Goal: Task Accomplishment & Management: Manage account settings

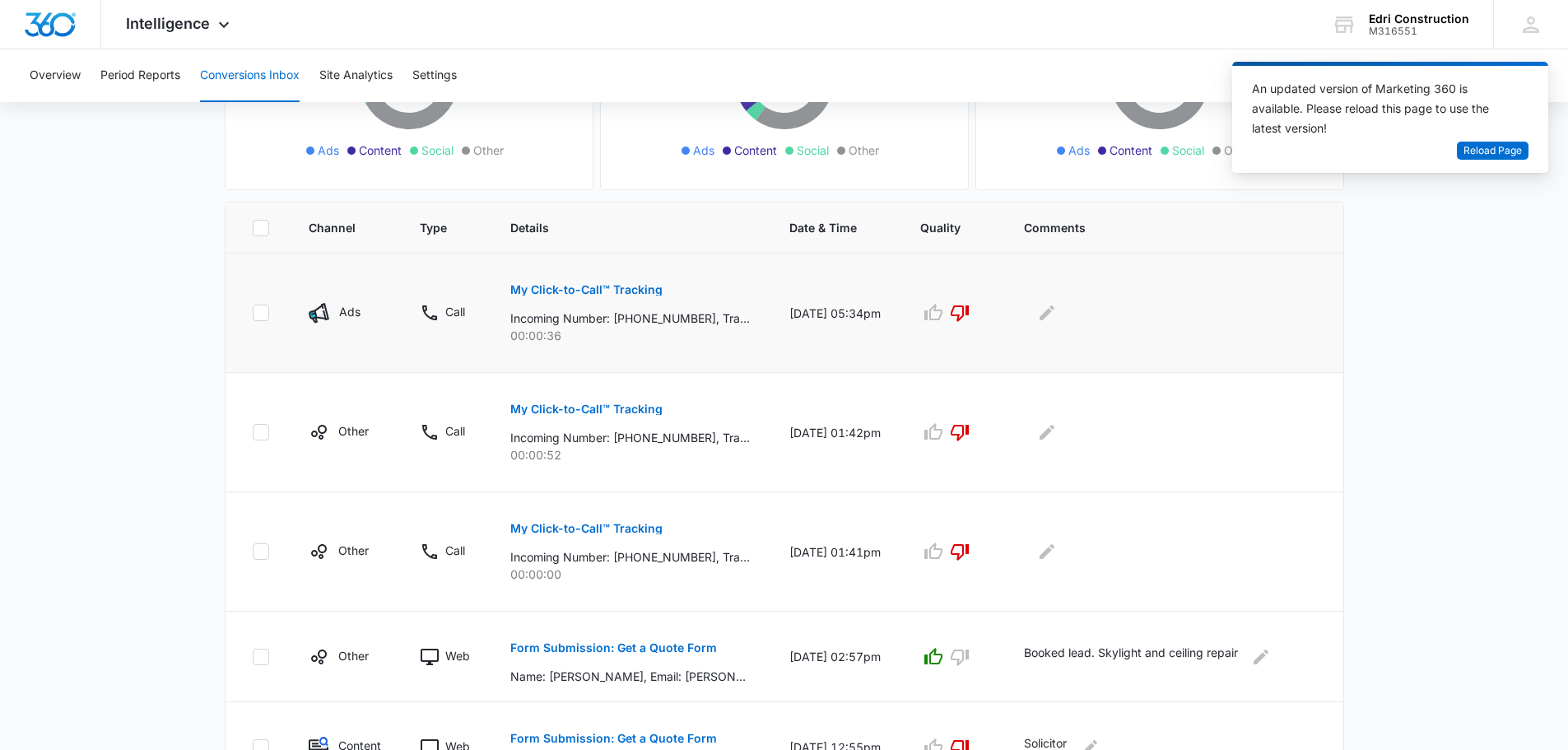
scroll to position [165, 0]
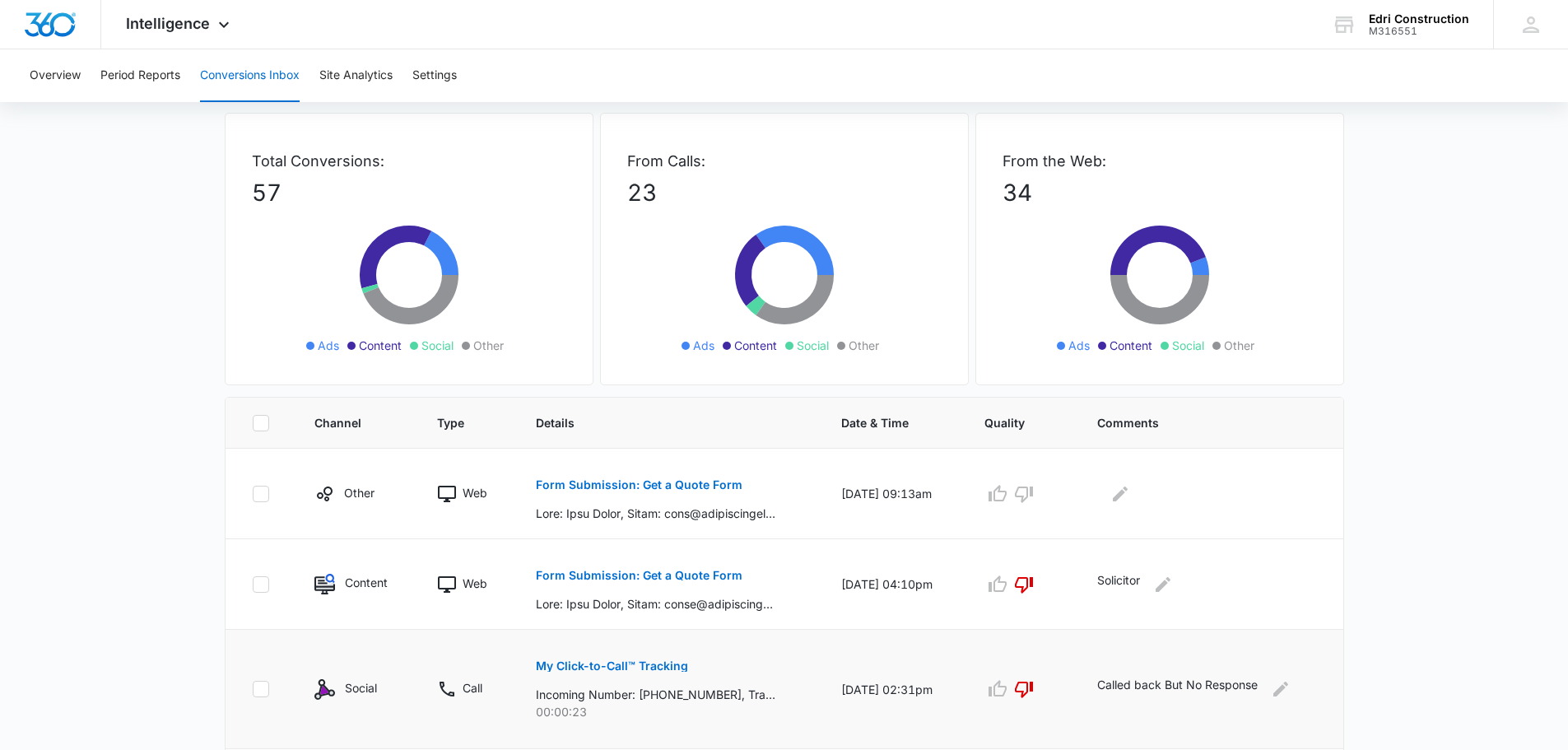
scroll to position [165, 0]
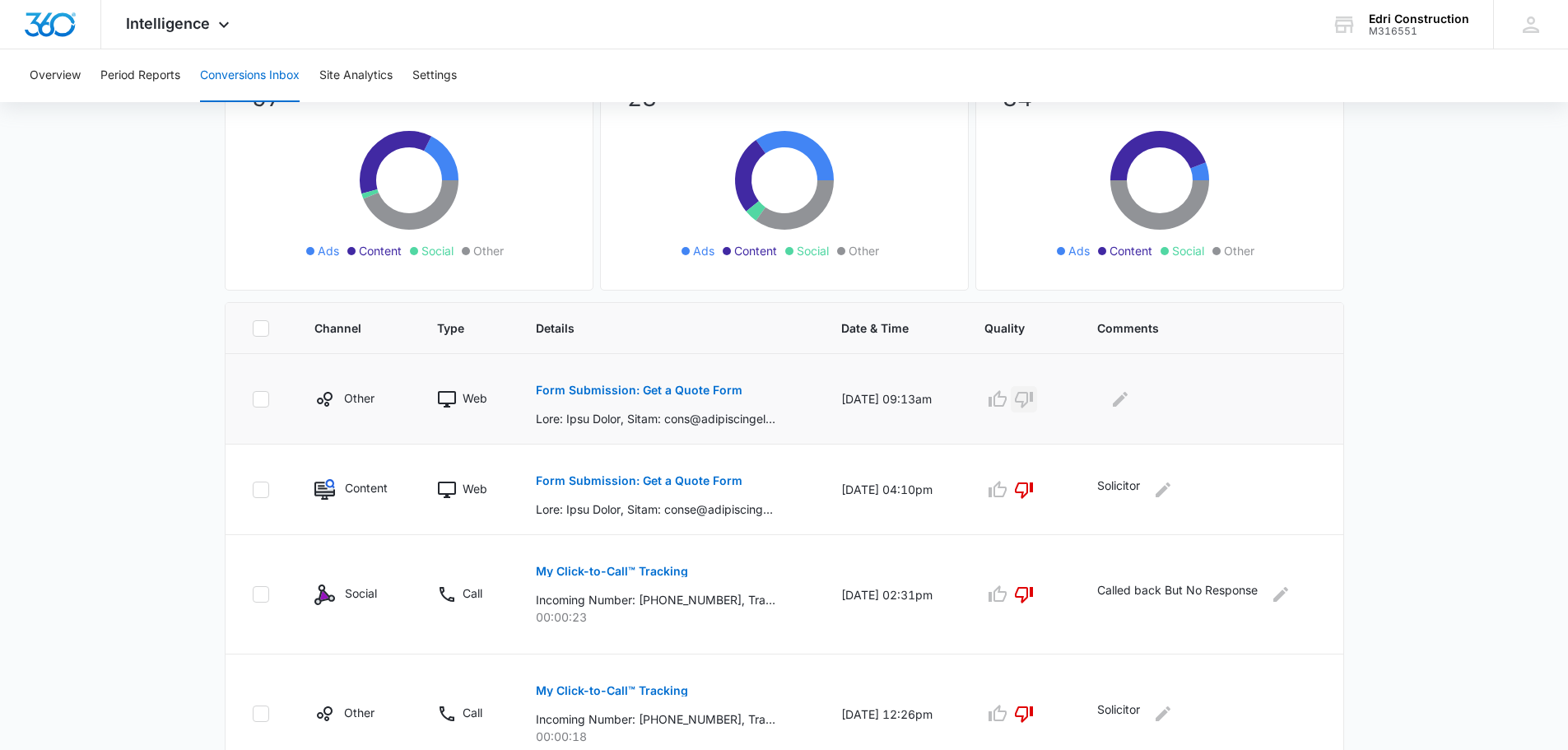
click at [1033, 401] on icon "button" at bounding box center [1024, 400] width 18 height 16
click at [1130, 395] on icon "Edit Comments" at bounding box center [1120, 399] width 20 height 20
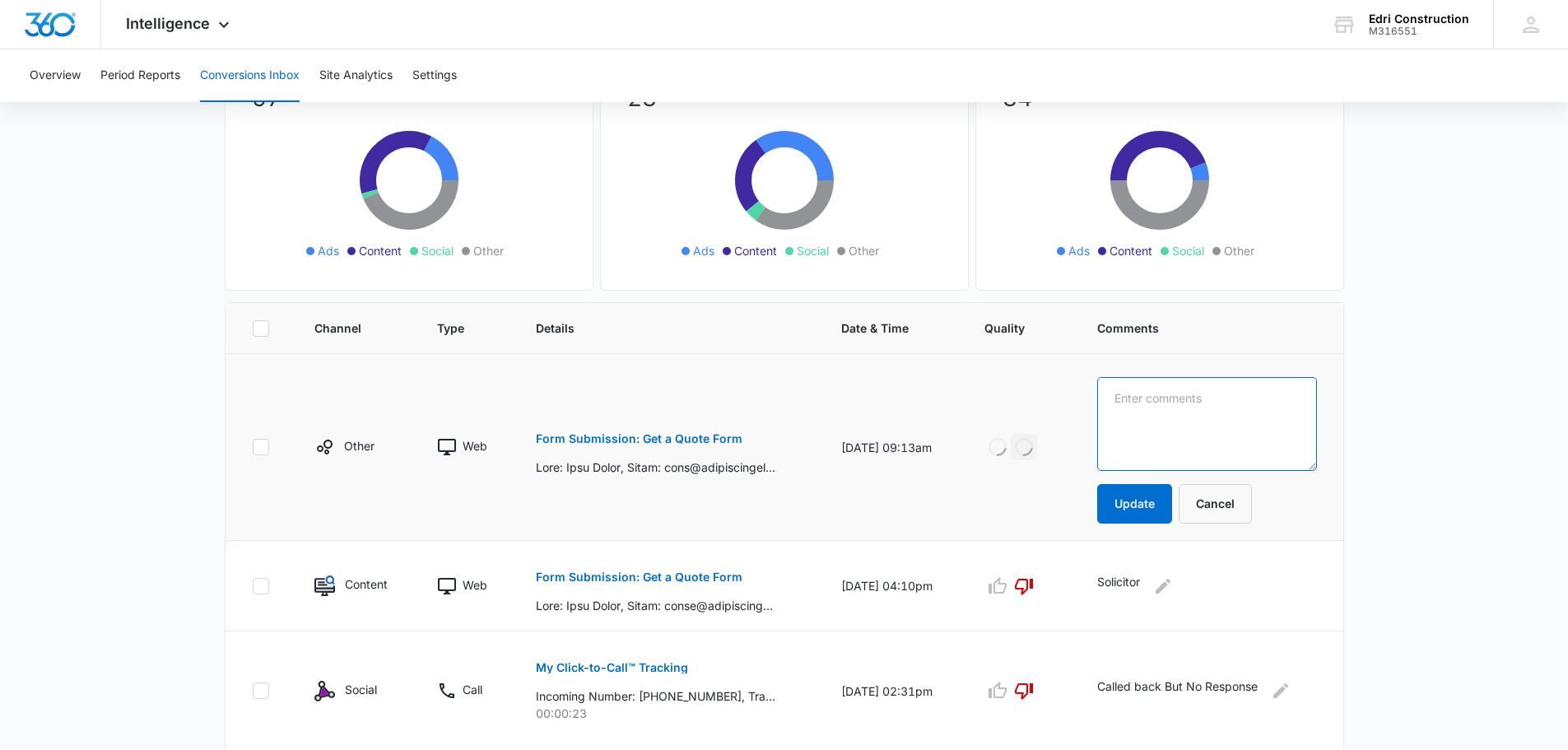
click at [1132, 408] on textarea at bounding box center [1207, 424] width 219 height 94
type textarea "Solicitor"
click at [1160, 499] on button "Update" at bounding box center [1135, 503] width 75 height 39
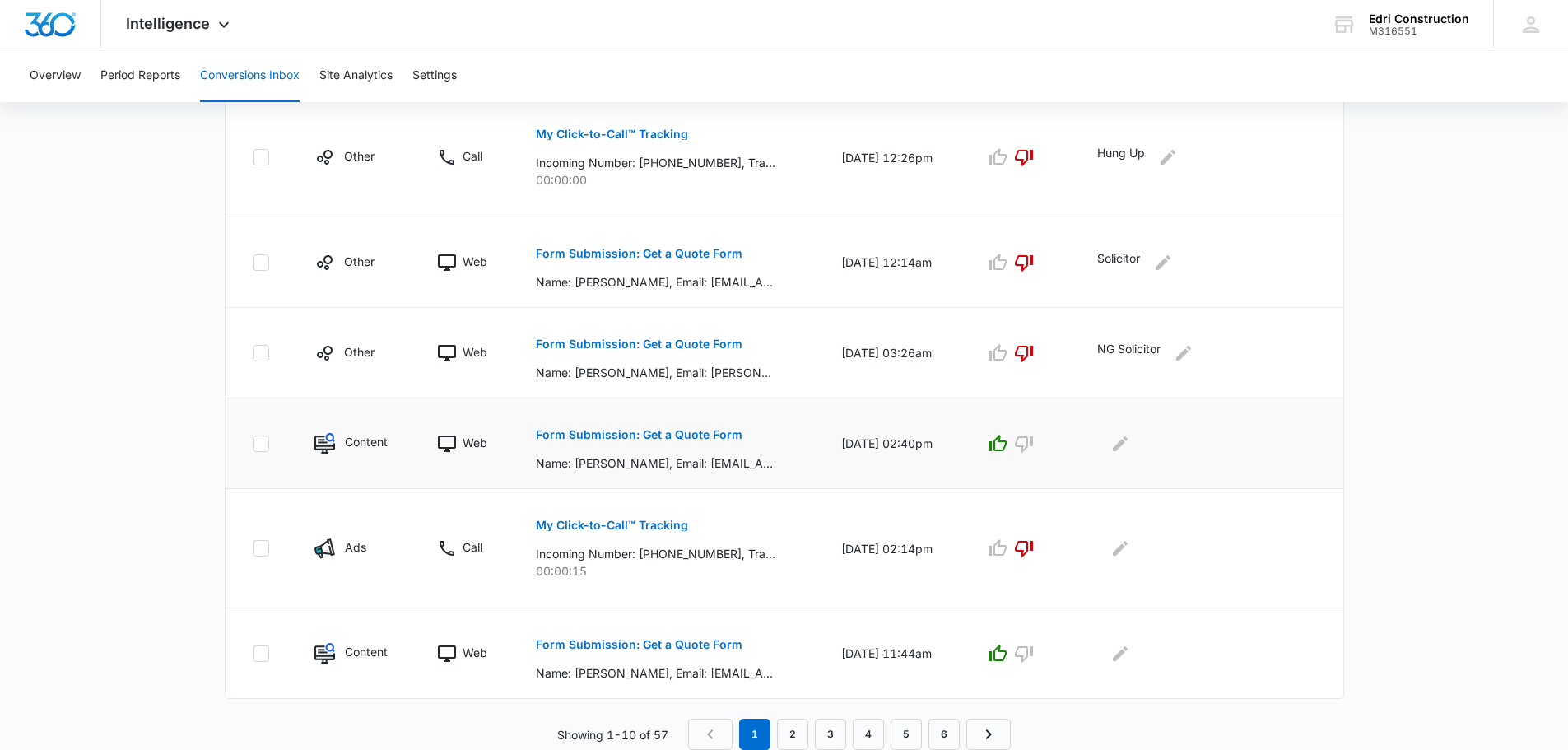
scroll to position [809, 0]
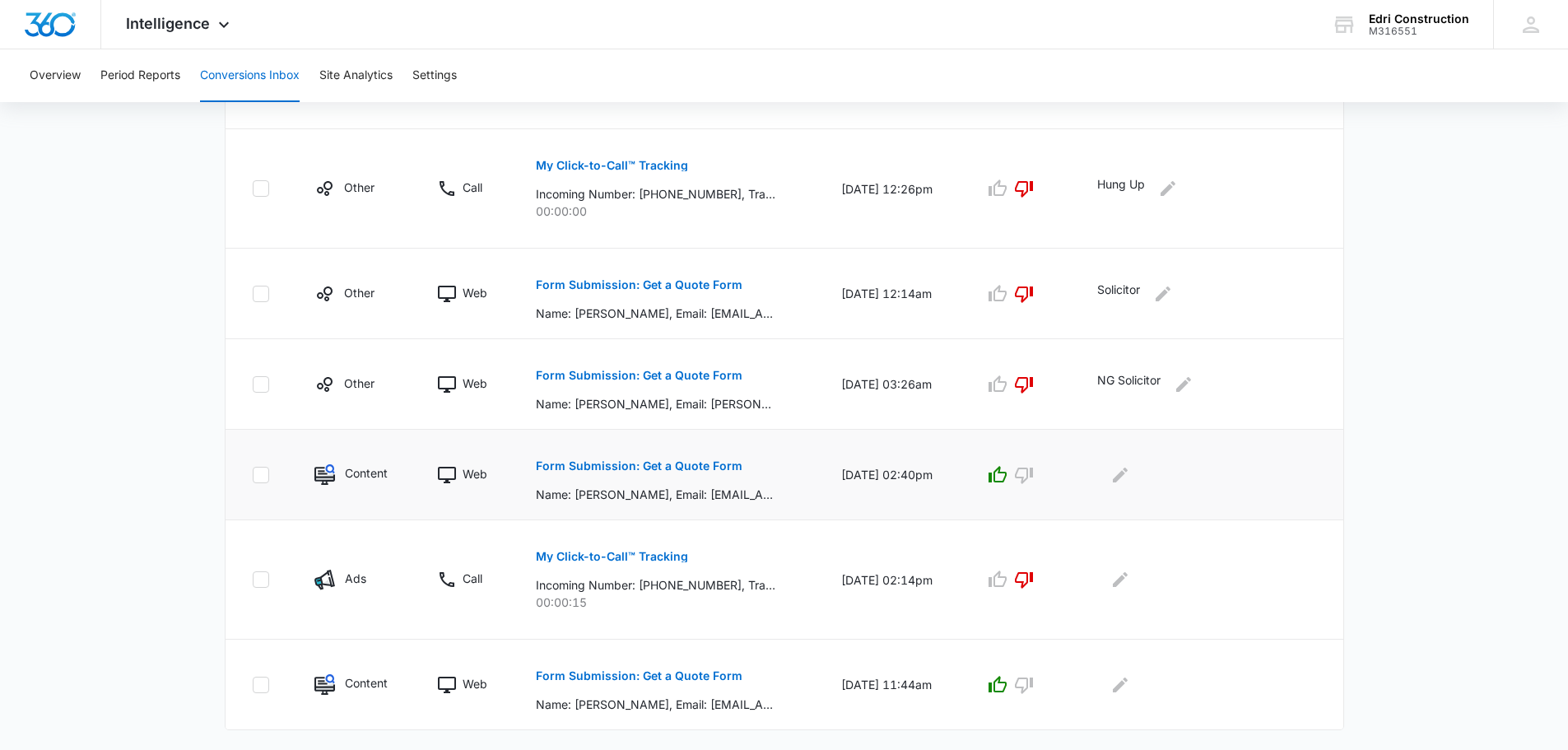
click at [702, 475] on button "Form Submission: Get a Quote Form" at bounding box center [639, 466] width 207 height 39
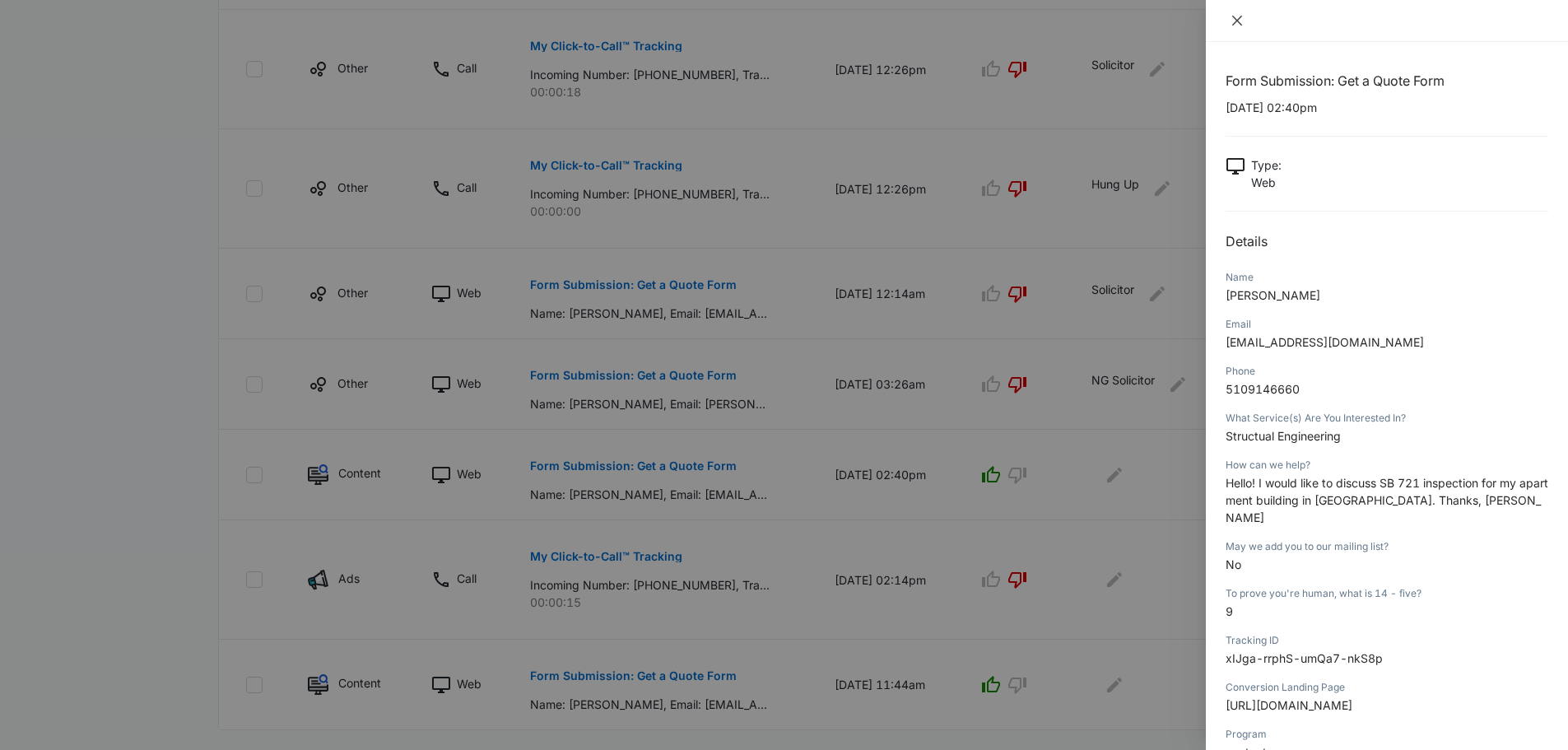
click at [1234, 14] on icon "close" at bounding box center [1236, 20] width 13 height 13
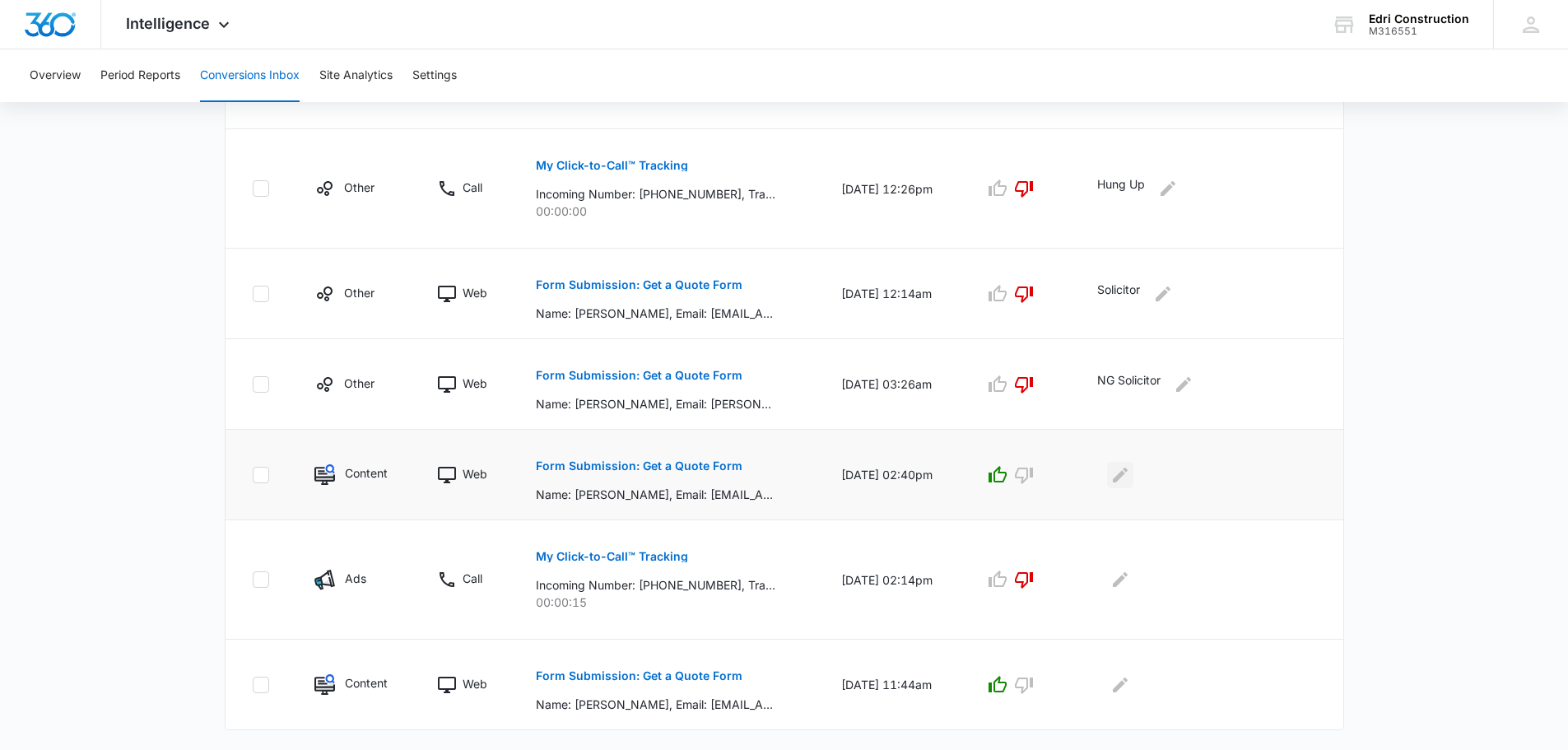
click at [1130, 465] on icon "Edit Comments" at bounding box center [1120, 474] width 20 height 20
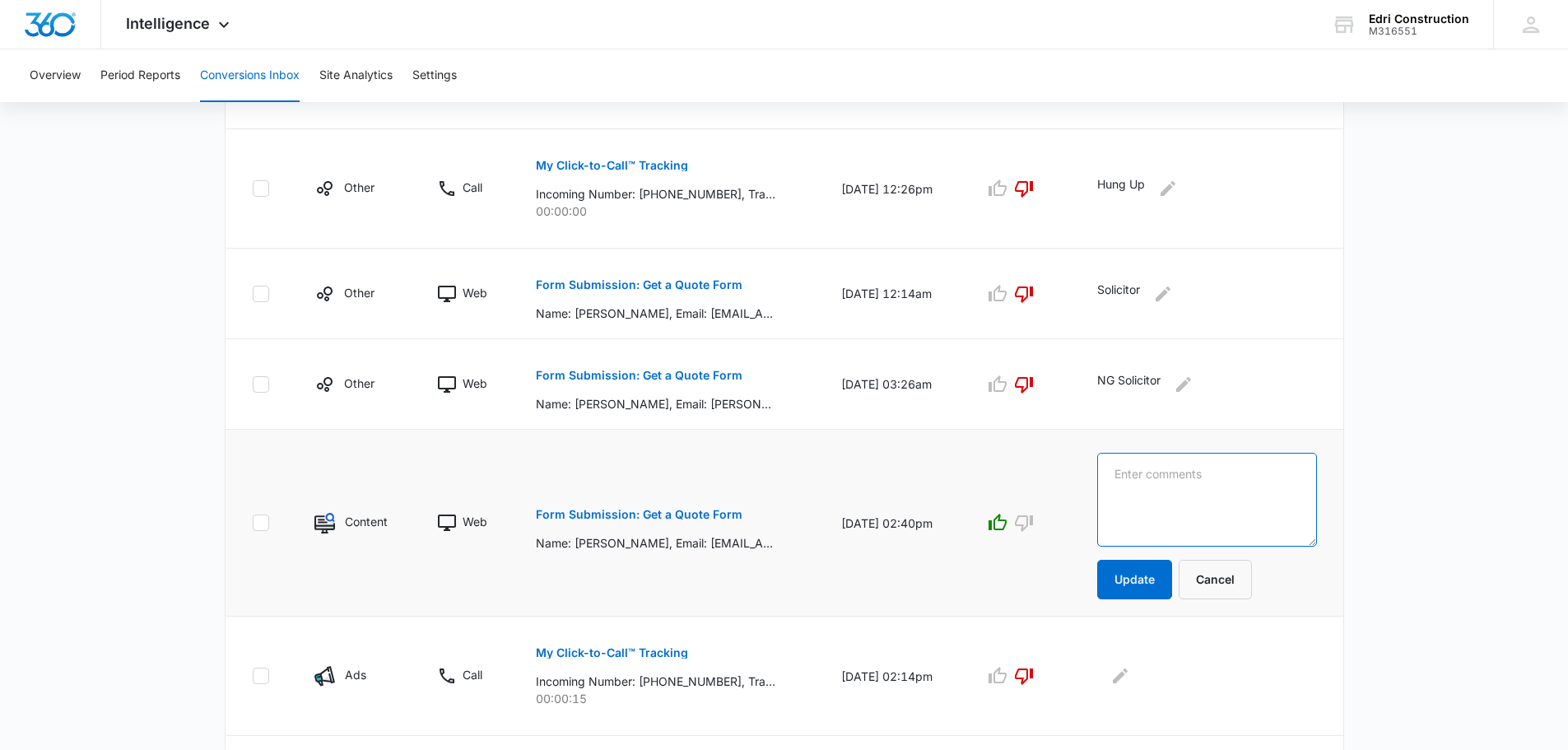
click at [1151, 475] on textarea at bounding box center [1207, 500] width 219 height 94
click at [1034, 518] on icon "button" at bounding box center [1024, 522] width 20 height 20
click at [1214, 493] on textarea at bounding box center [1207, 500] width 219 height 94
type textarea "Not the type of work we offer"
click at [1135, 583] on button "Update" at bounding box center [1135, 579] width 75 height 39
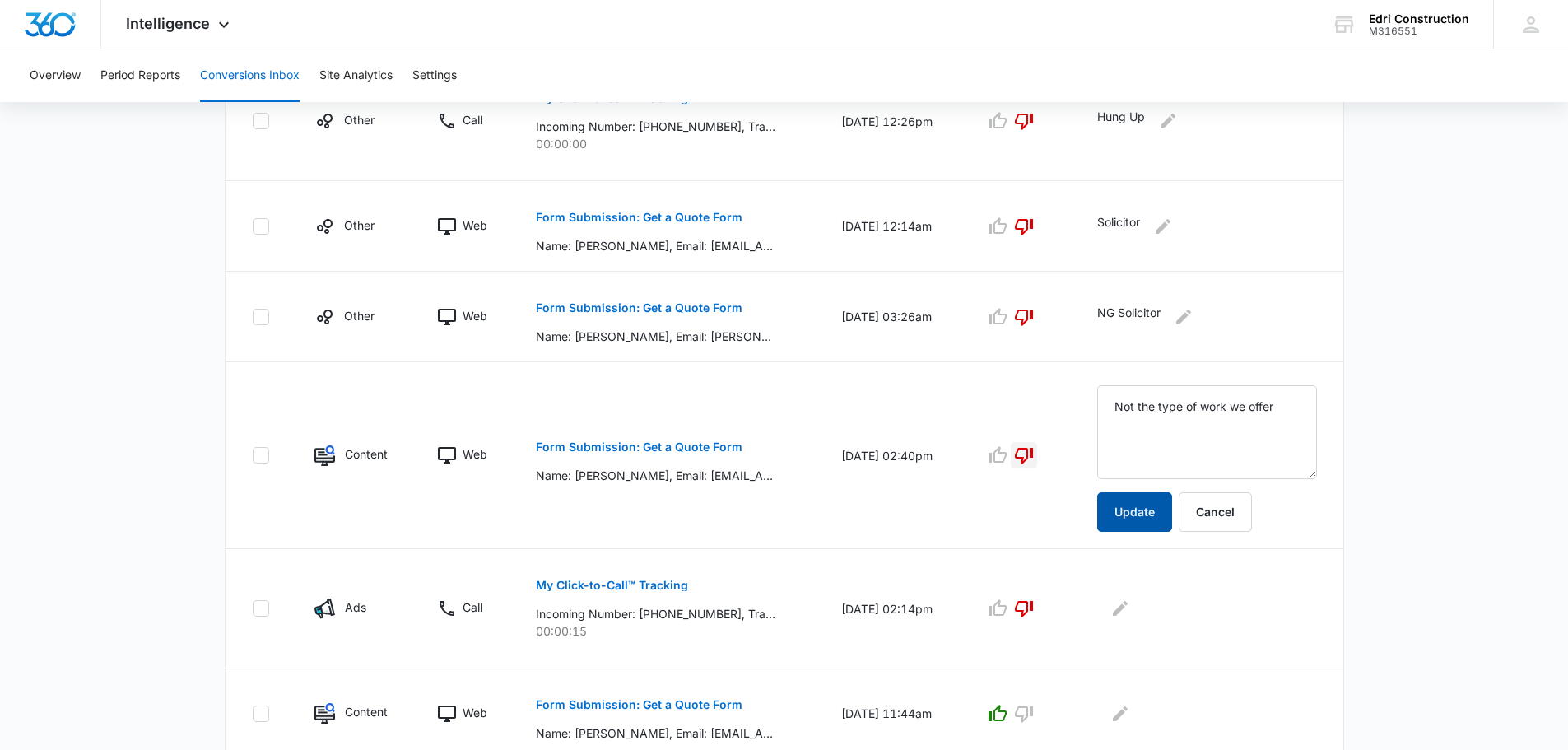
scroll to position [936, 0]
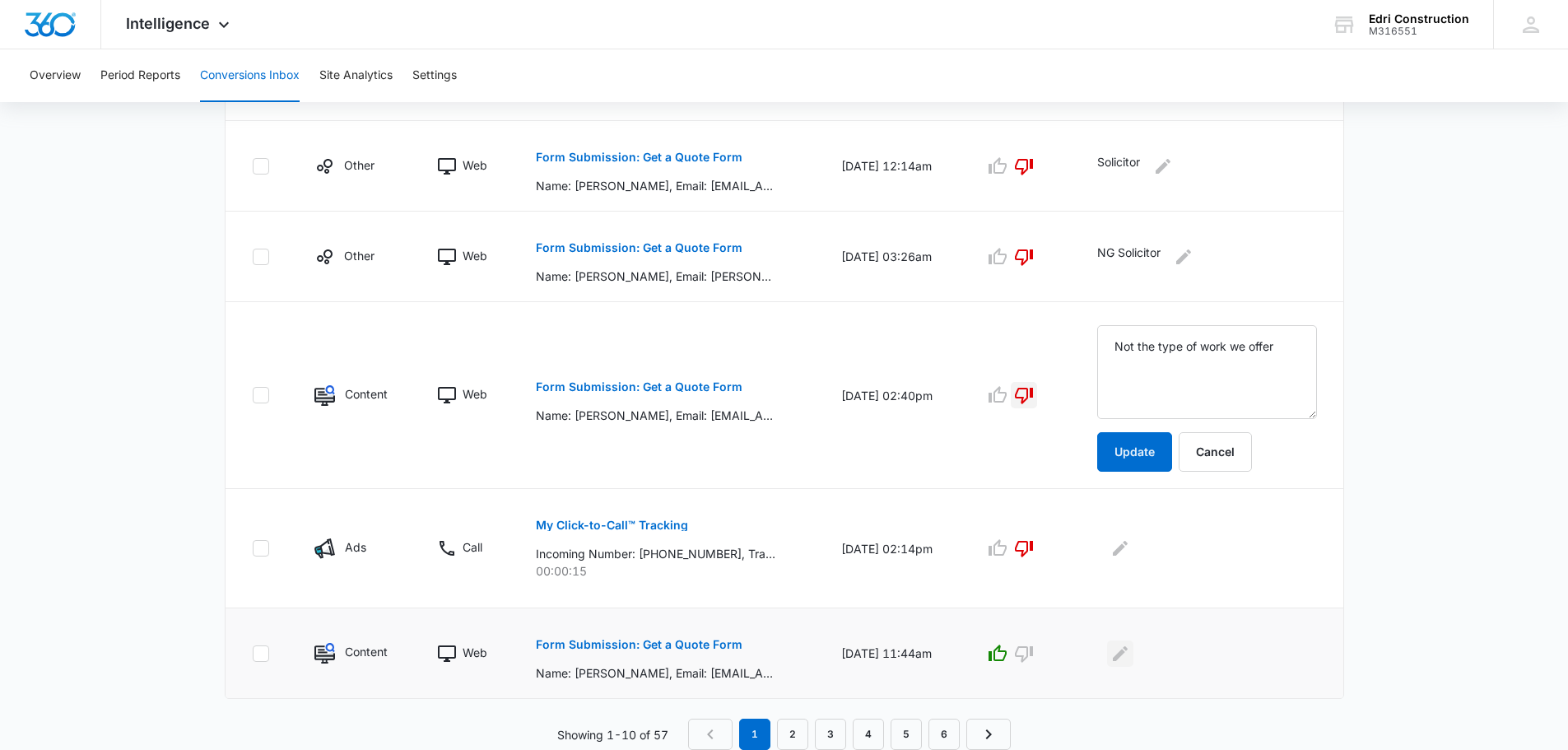
click at [1128, 646] on icon "Edit Comments" at bounding box center [1120, 652] width 15 height 15
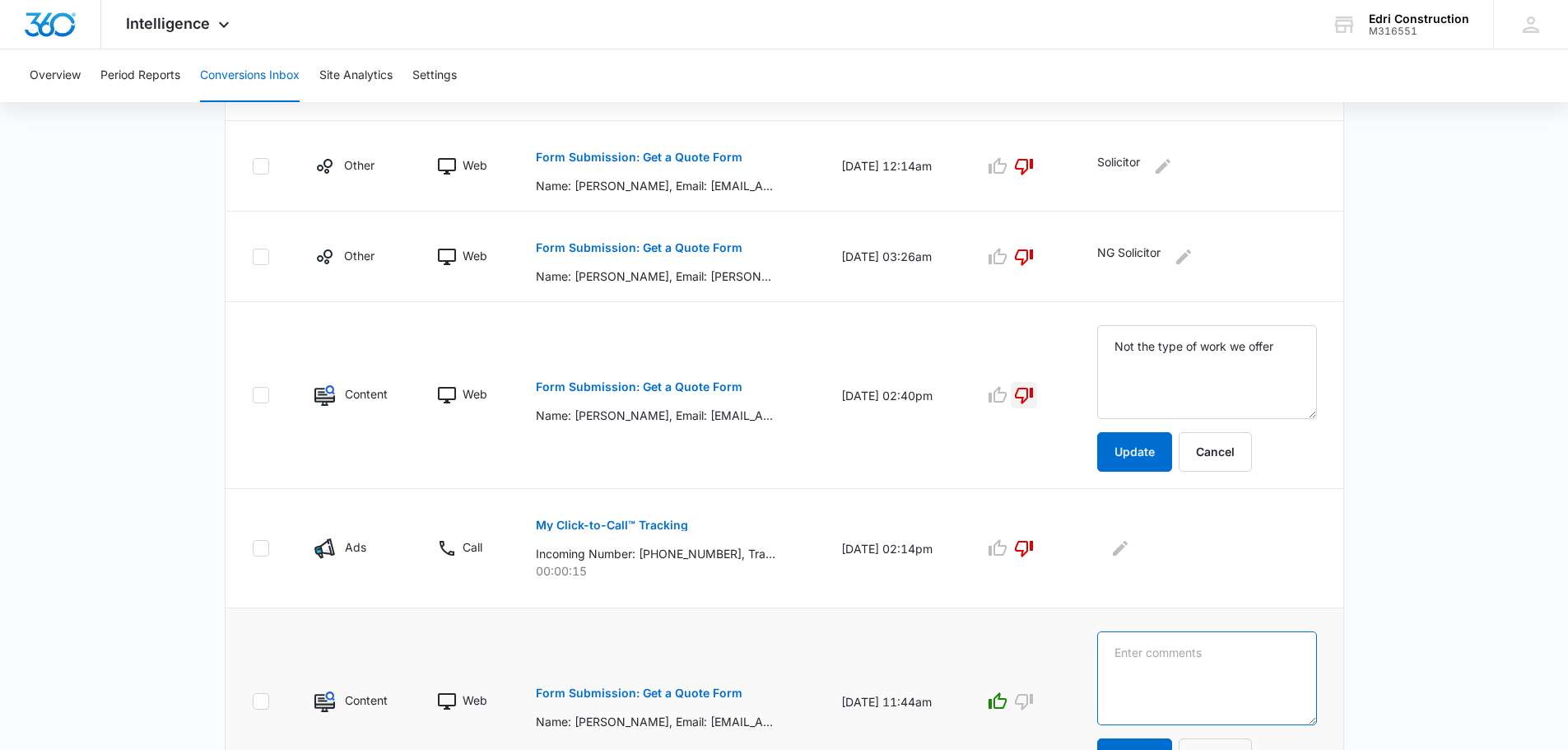
click at [1179, 646] on textarea at bounding box center [1207, 678] width 219 height 94
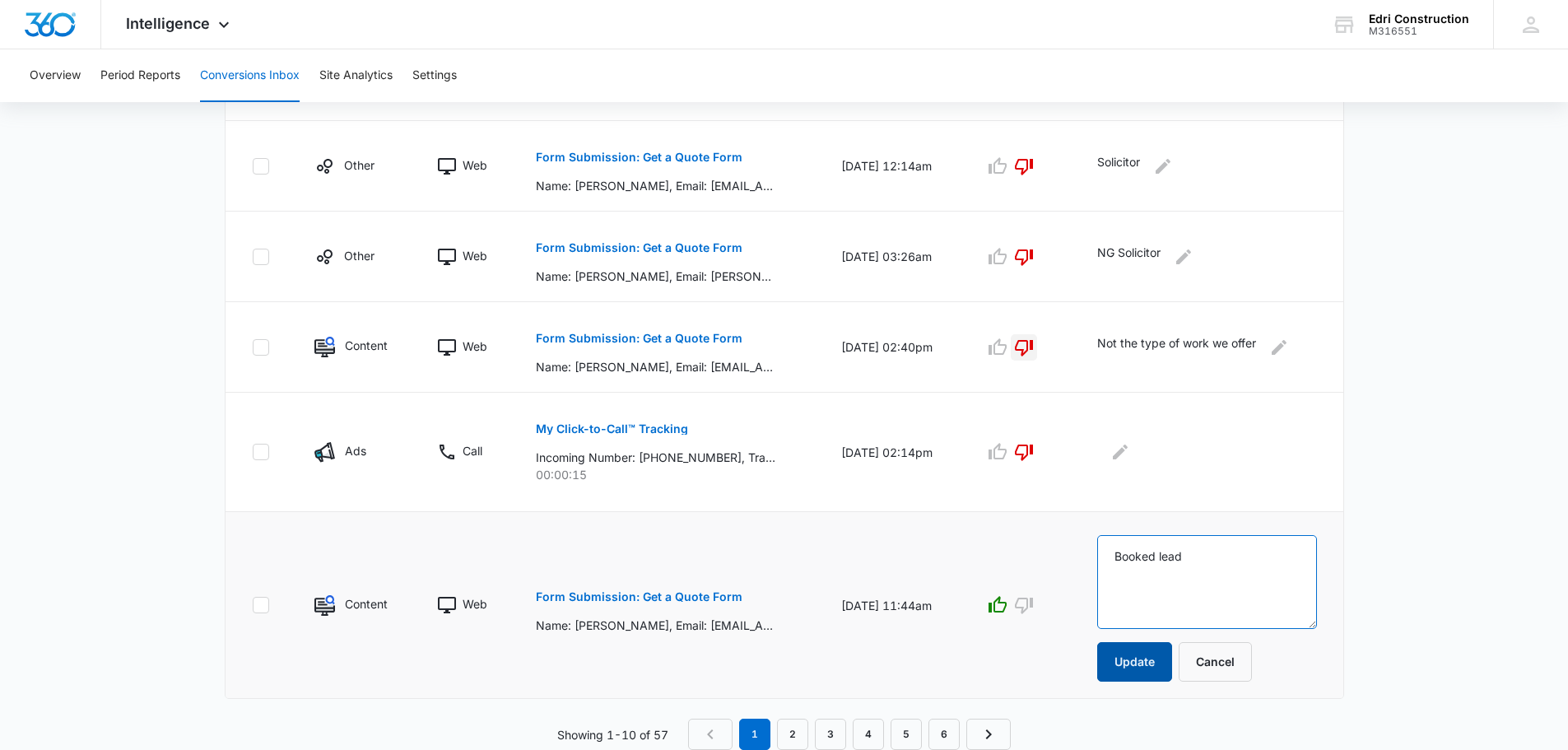
type textarea "Booked lead"
click at [1142, 665] on button "Update" at bounding box center [1135, 661] width 75 height 39
click at [805, 738] on link "2" at bounding box center [792, 734] width 32 height 32
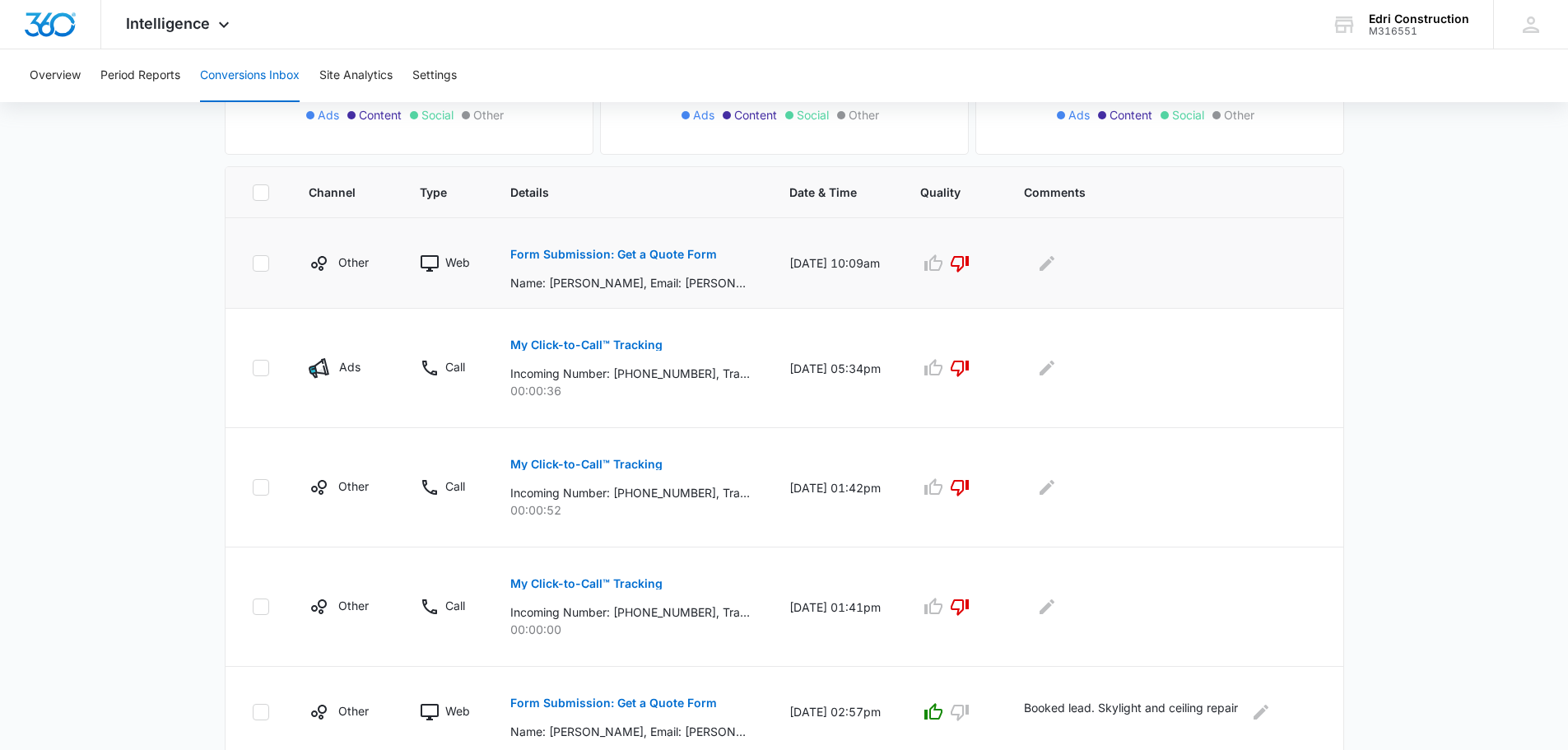
scroll to position [329, 0]
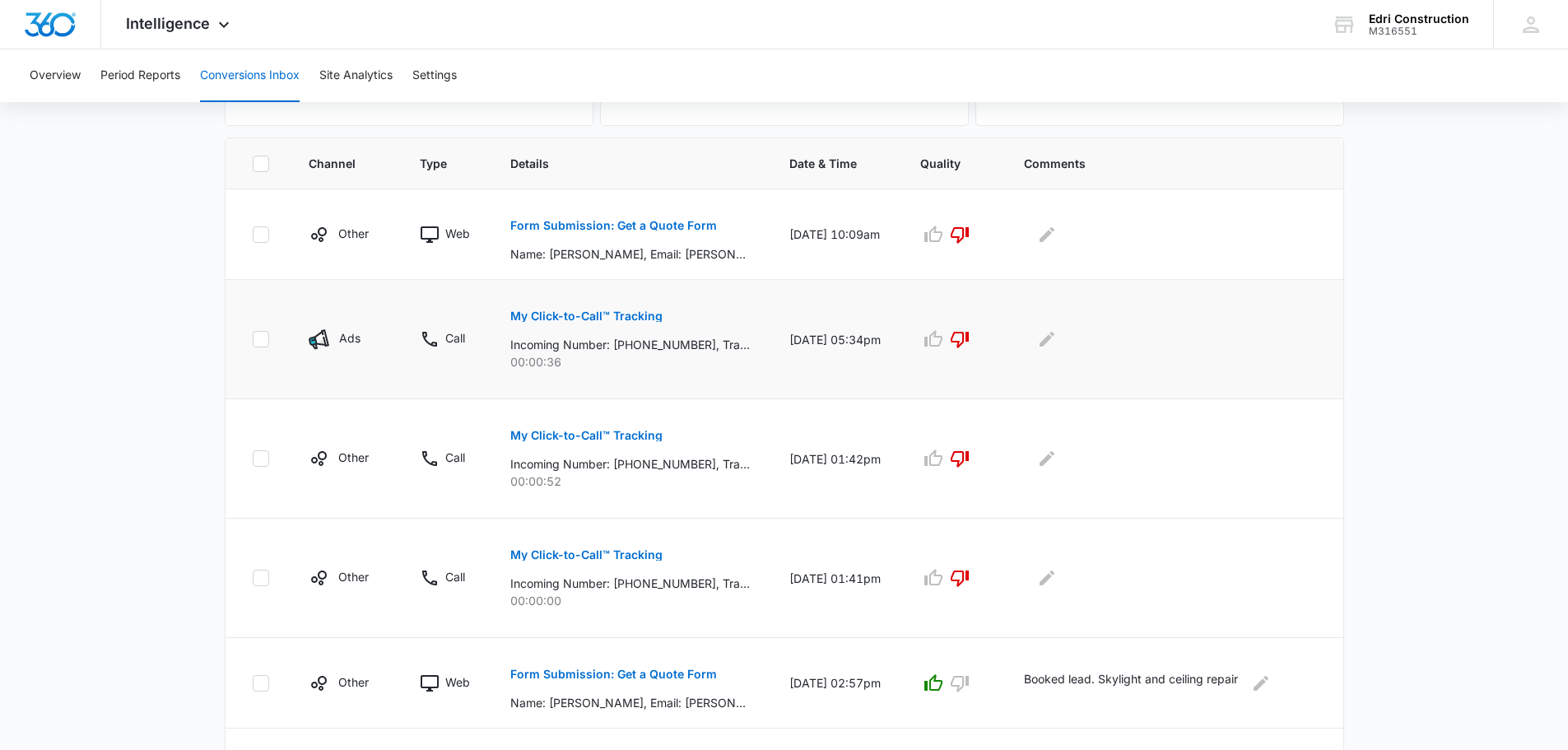
click at [608, 308] on button "My Click-to-Call™ Tracking" at bounding box center [586, 316] width 152 height 39
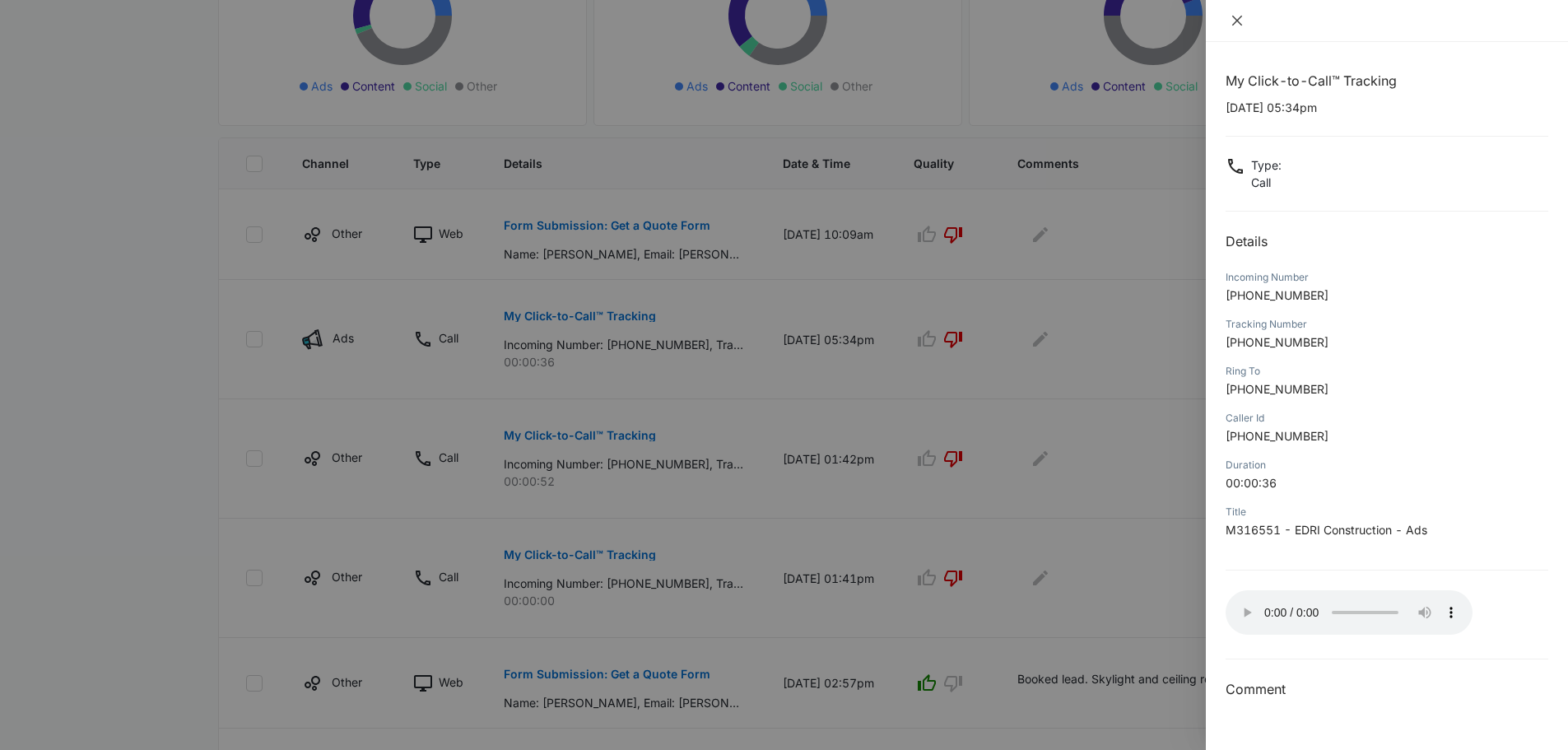
click at [1238, 17] on icon "close" at bounding box center [1236, 20] width 13 height 13
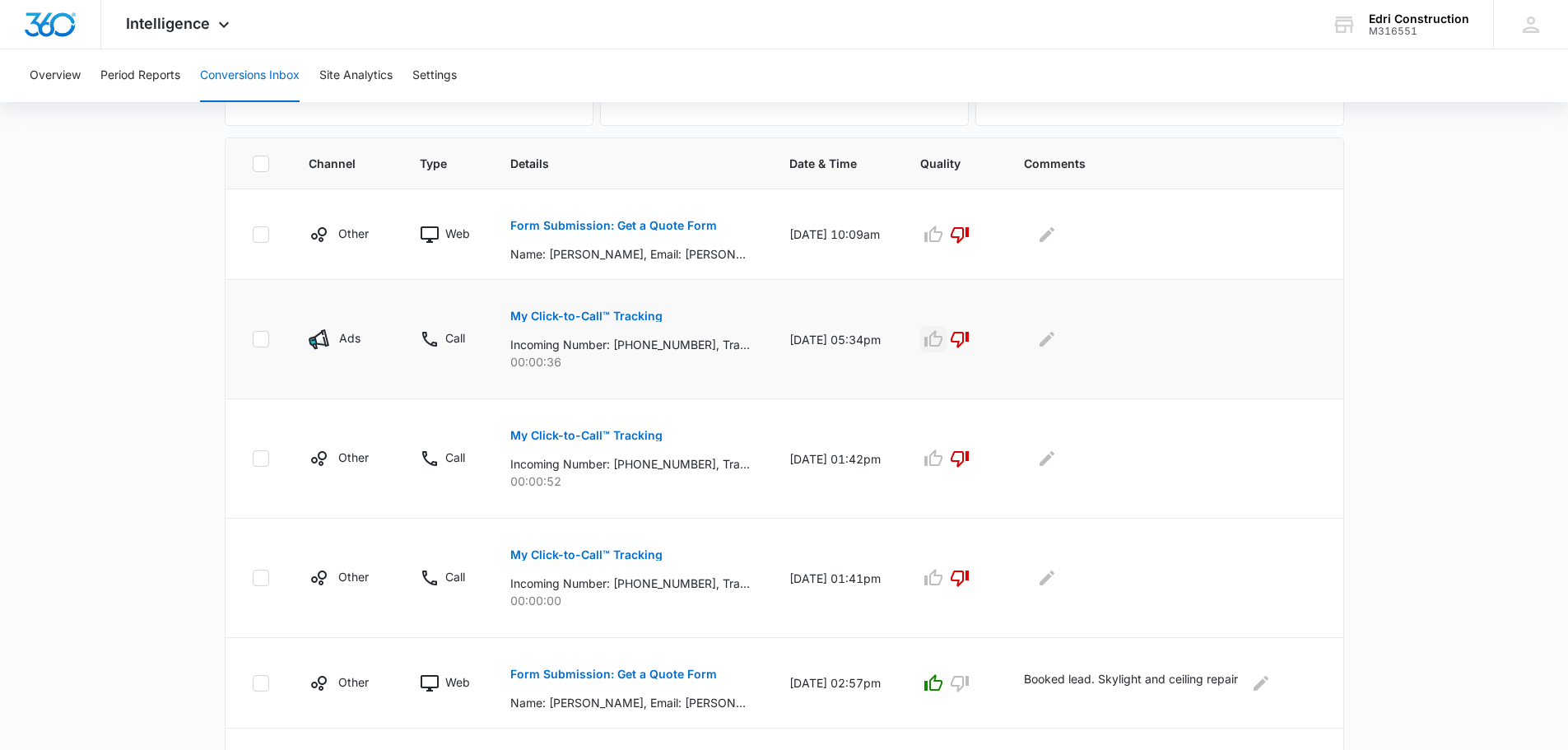
click at [939, 347] on icon "button" at bounding box center [933, 338] width 20 height 20
click at [1057, 344] on icon "Edit Comments" at bounding box center [1047, 338] width 20 height 20
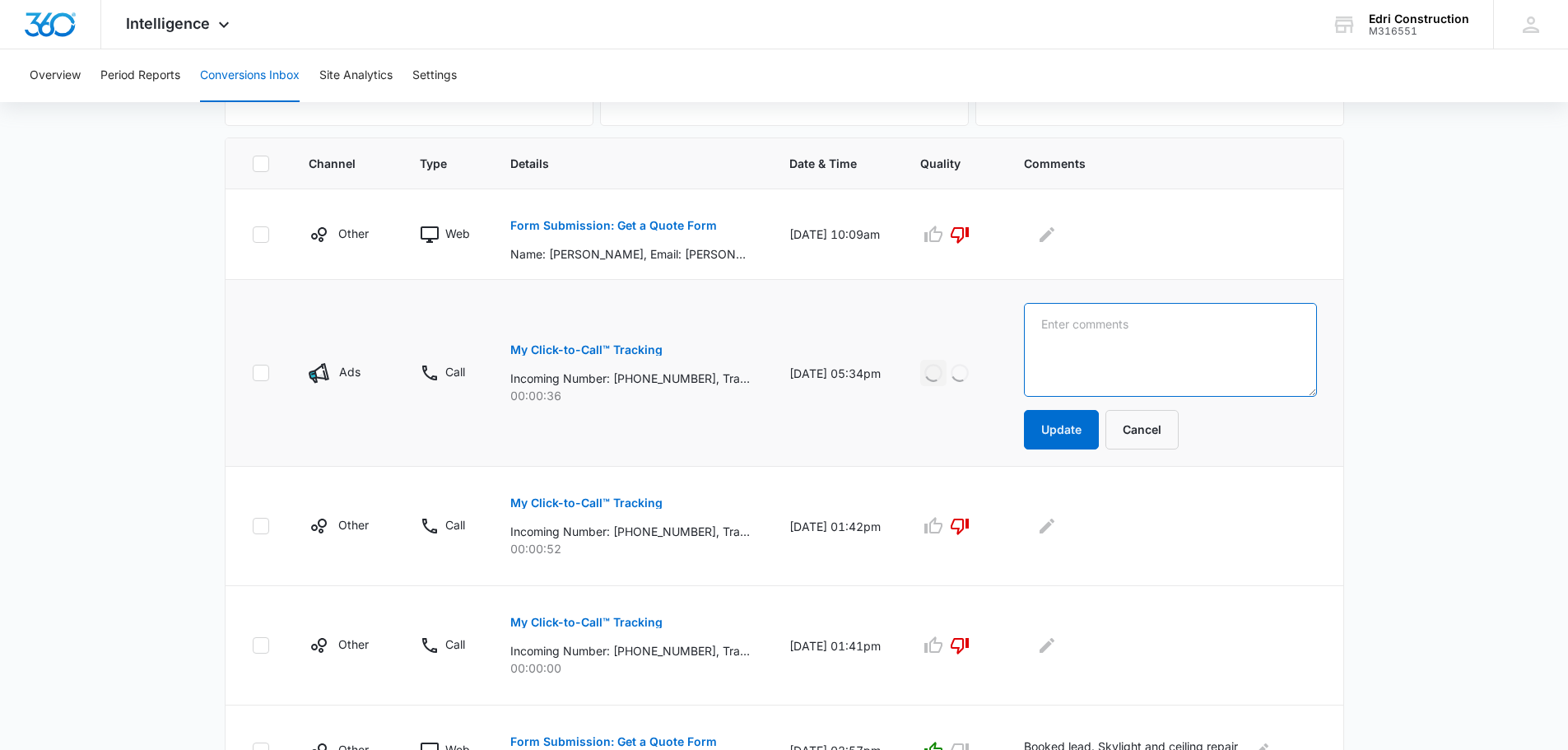
click at [1069, 344] on textarea at bounding box center [1171, 350] width 293 height 94
click at [1064, 331] on textarea at bounding box center [1171, 350] width 293 height 94
type textarea "Client calling for appointment, already booked"
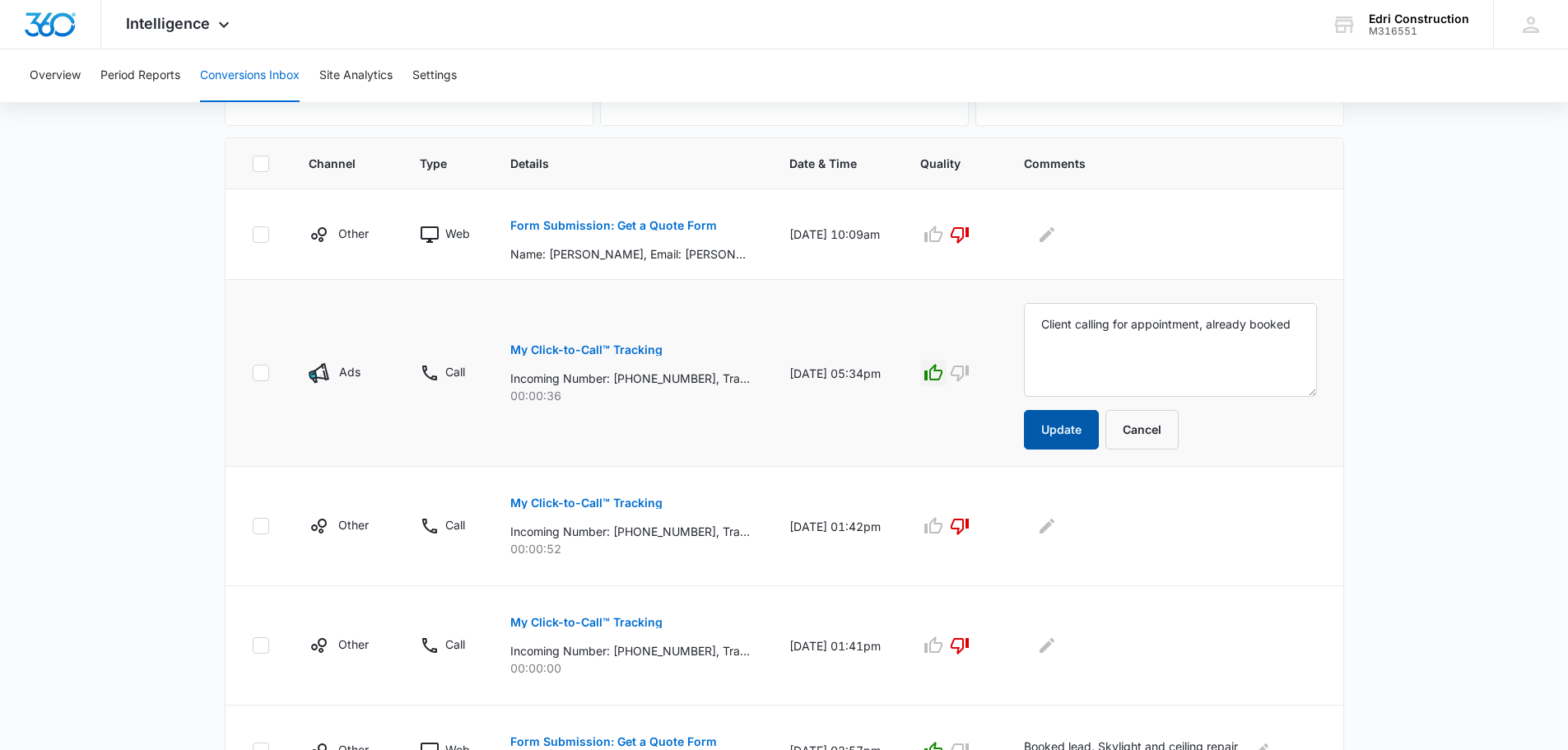
click at [1076, 425] on button "Update" at bounding box center [1062, 430] width 75 height 39
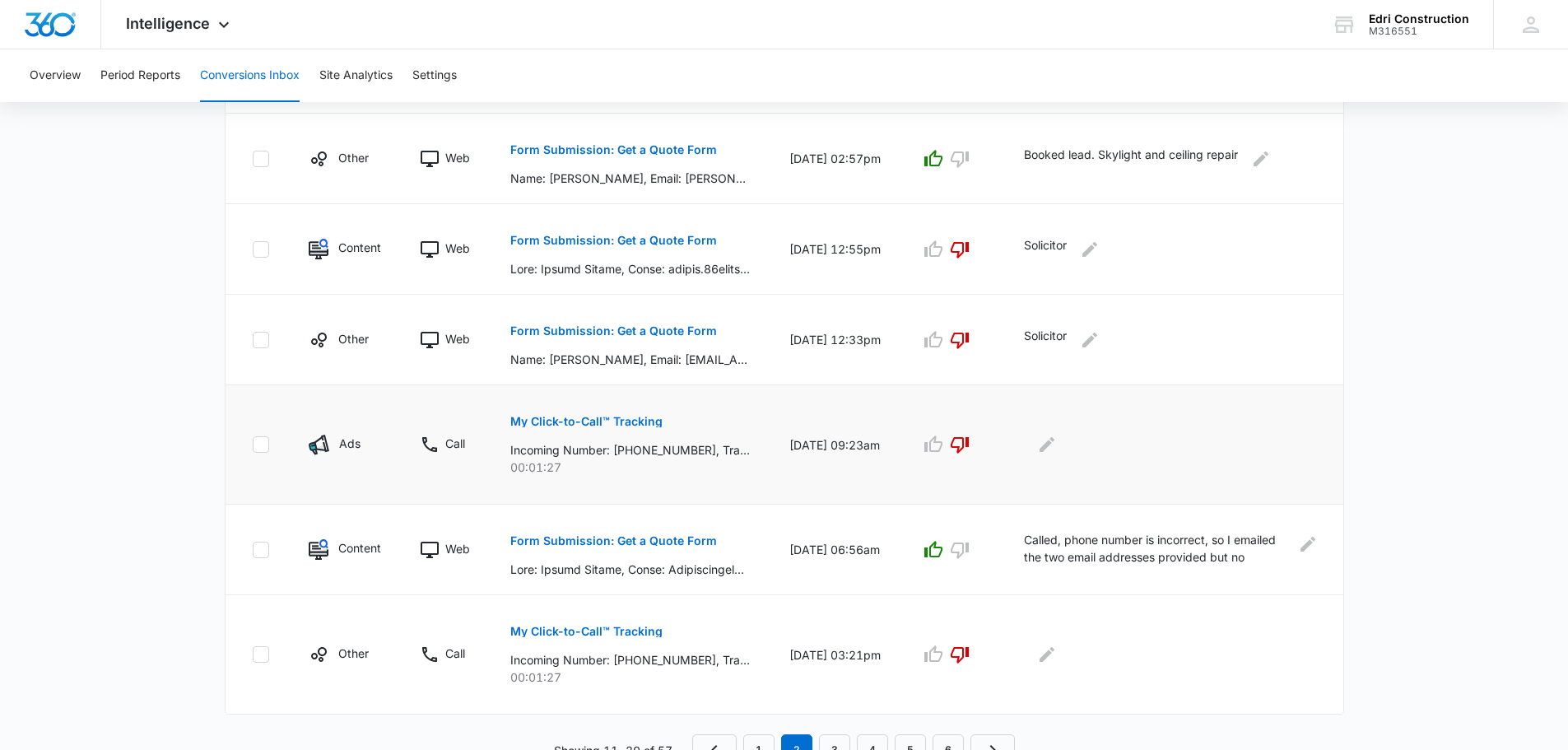
scroll to position [869, 0]
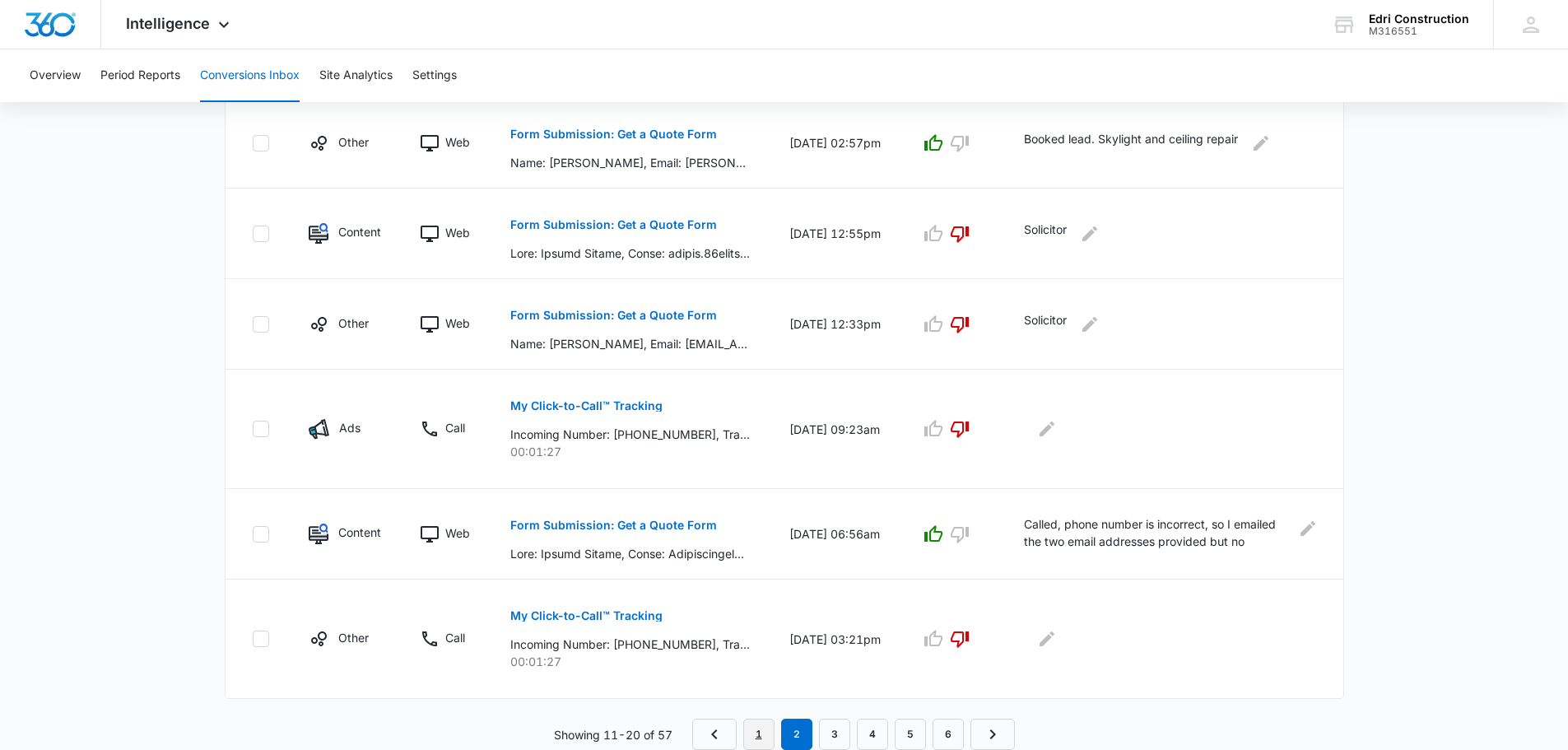
click at [755, 742] on link "1" at bounding box center [759, 734] width 32 height 32
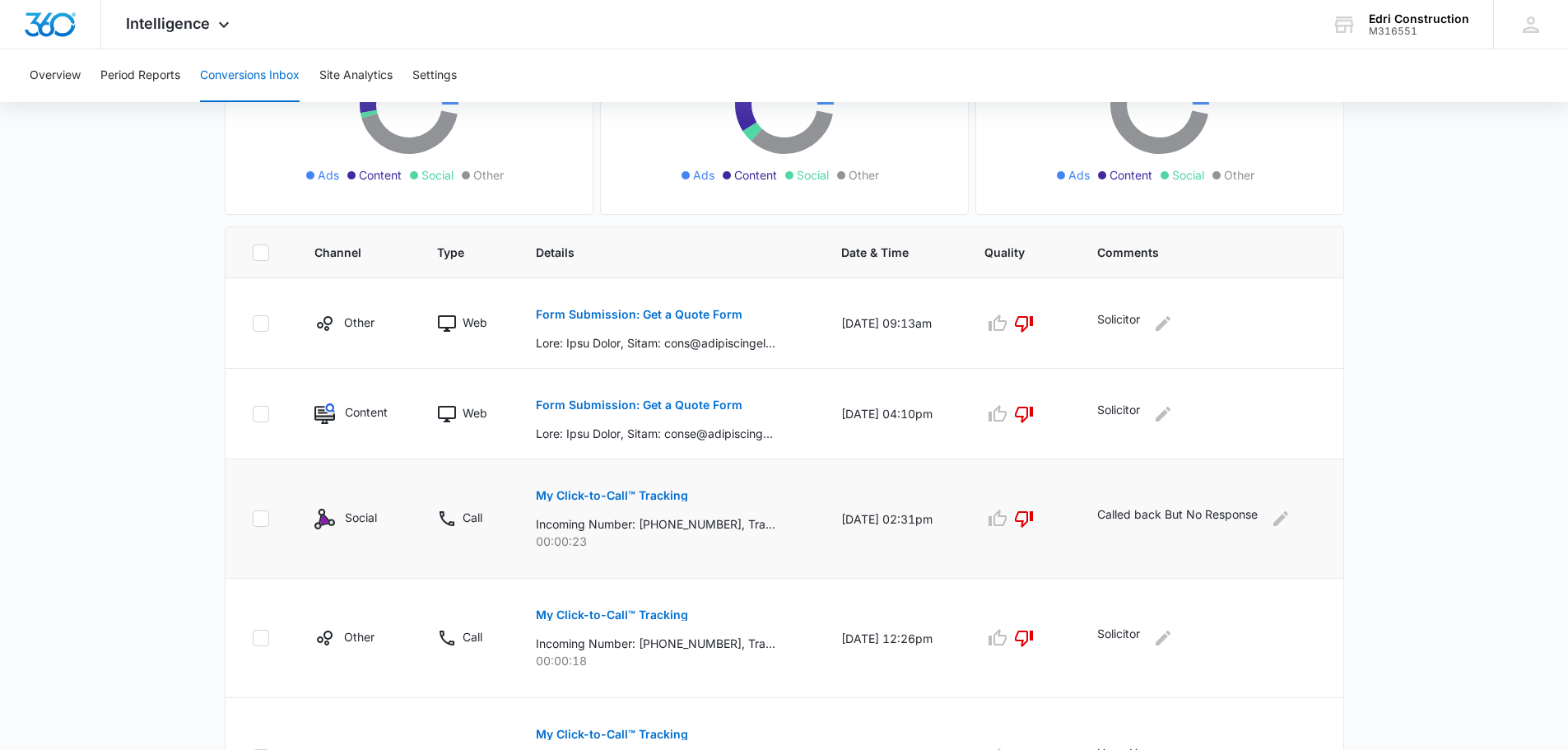
scroll to position [82, 0]
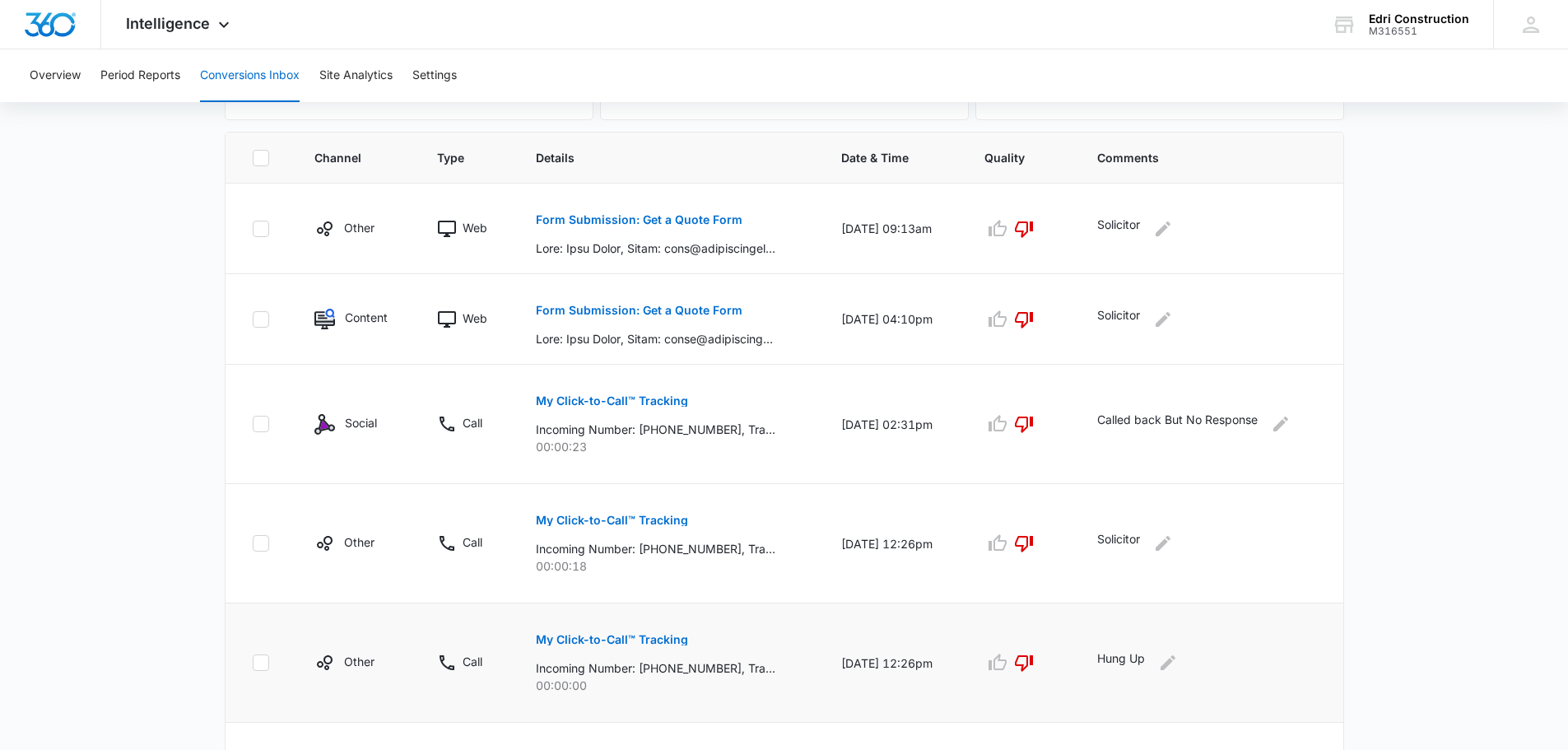
scroll to position [100, 0]
